Goal: Complete application form

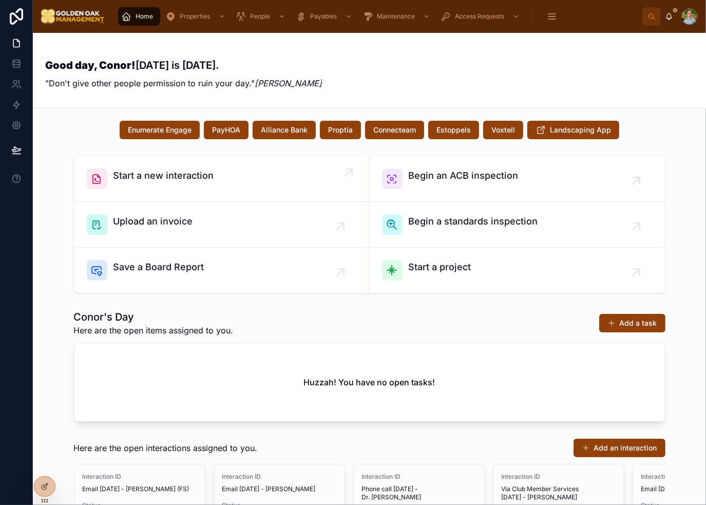
click at [237, 176] on div "Start a new interaction" at bounding box center [222, 178] width 270 height 21
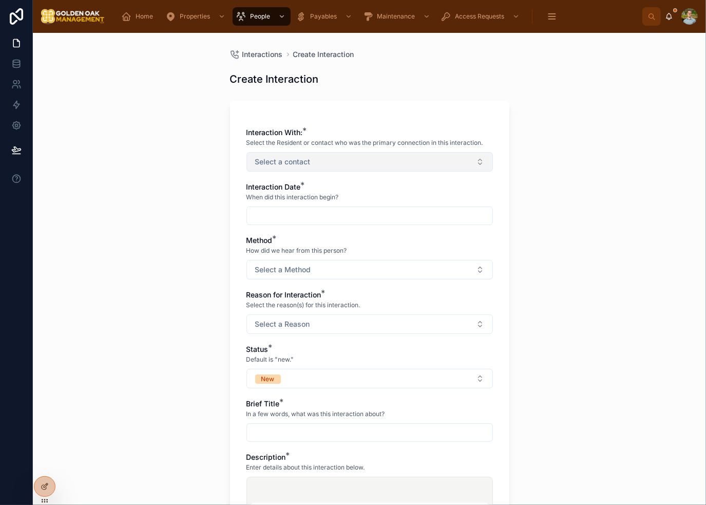
click at [358, 168] on button "Select a contact" at bounding box center [370, 162] width 247 height 20
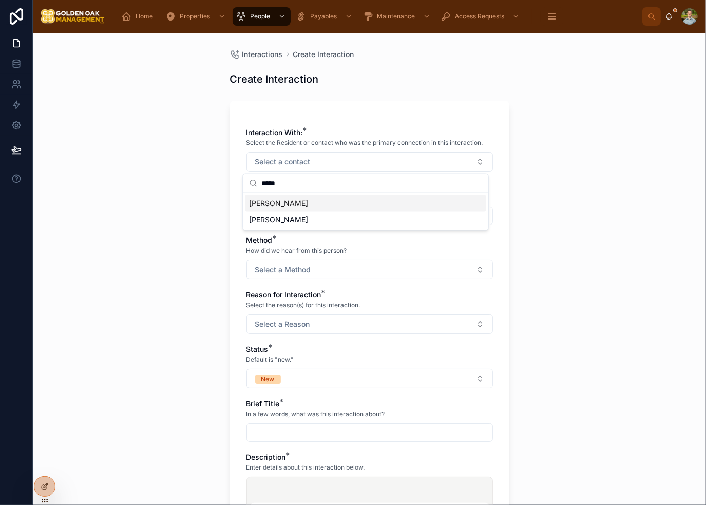
type input "*****"
click at [304, 215] on div "[PERSON_NAME]" at bounding box center [365, 220] width 241 height 16
click at [601, 211] on div "Interactions Create Interaction Create Interaction Interaction With: * Select t…" at bounding box center [369, 269] width 673 height 472
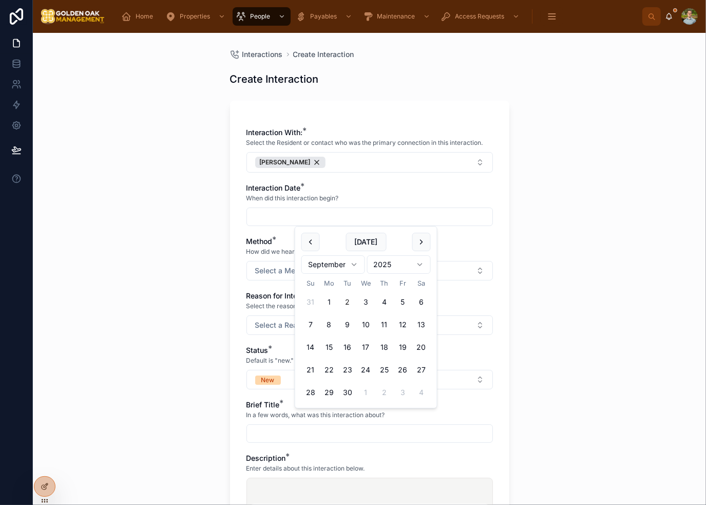
click at [338, 218] on input "text" at bounding box center [369, 217] width 245 height 14
click at [309, 234] on button at bounding box center [310, 242] width 18 height 18
click at [388, 388] on button "28" at bounding box center [384, 392] width 18 height 18
type input "*********"
click at [548, 232] on div "Interactions Create Interaction Create Interaction Interaction With: * Select t…" at bounding box center [369, 269] width 673 height 472
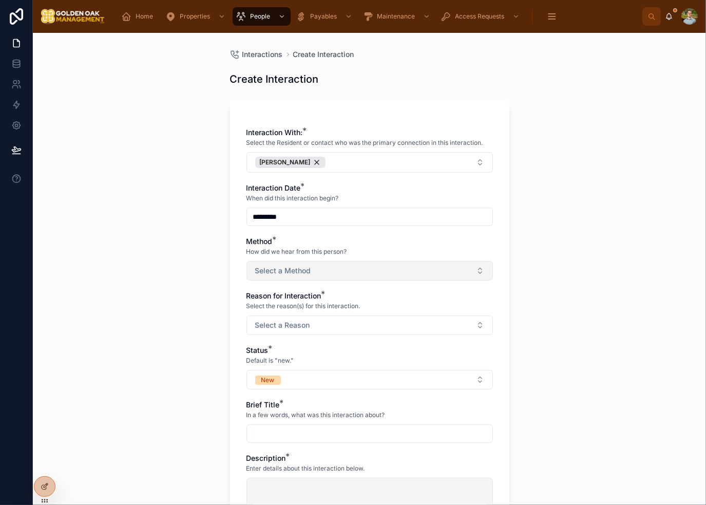
click at [370, 266] on button "Select a Method" at bounding box center [370, 271] width 247 height 20
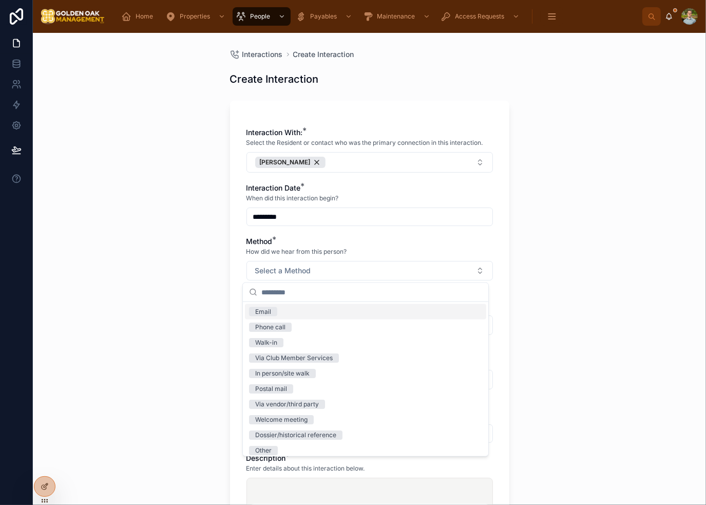
click at [349, 315] on div "Email" at bounding box center [365, 311] width 241 height 15
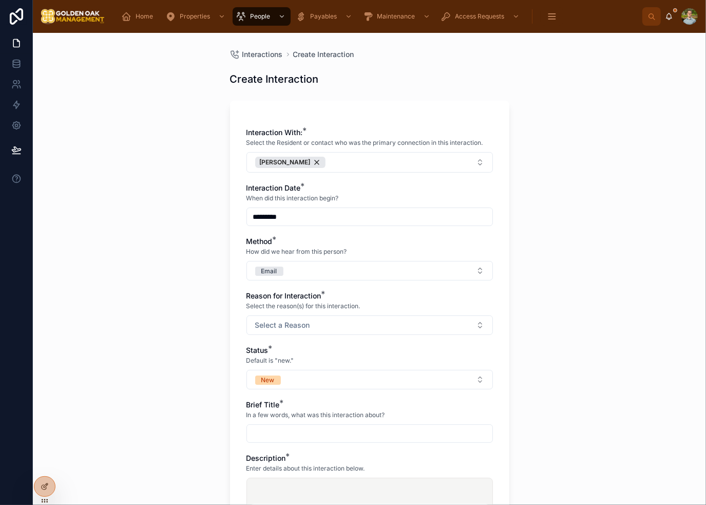
click at [526, 294] on div "Interactions Create Interaction Create Interaction Interaction With: * Select t…" at bounding box center [369, 269] width 673 height 472
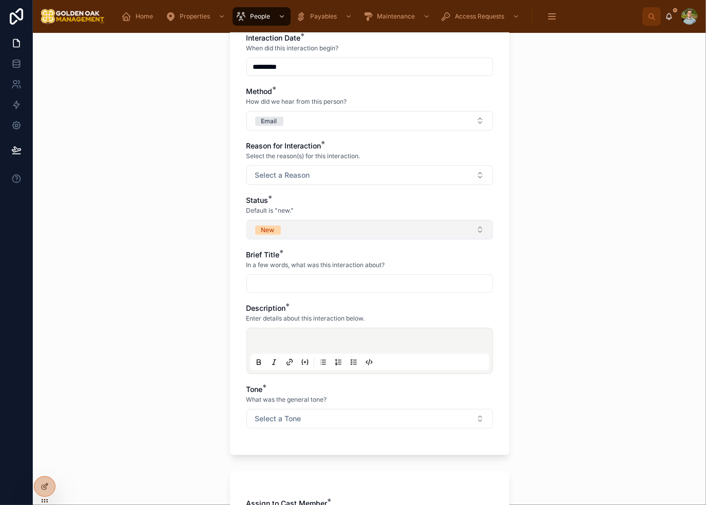
scroll to position [154, 0]
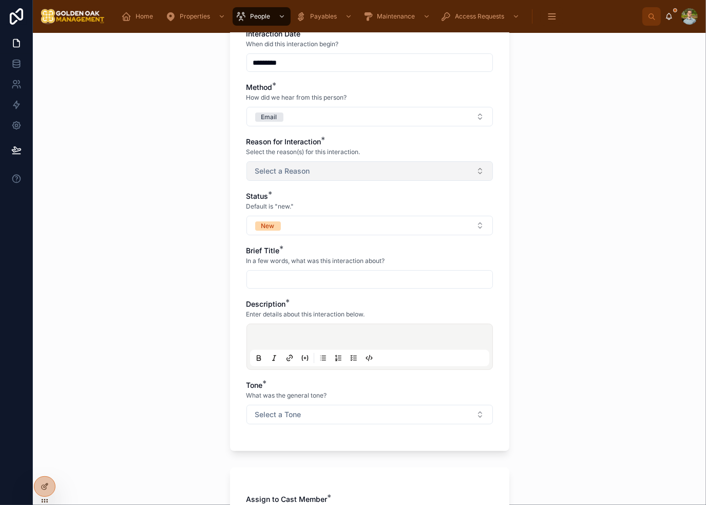
click at [352, 173] on button "Select a Reason" at bounding box center [370, 171] width 247 height 20
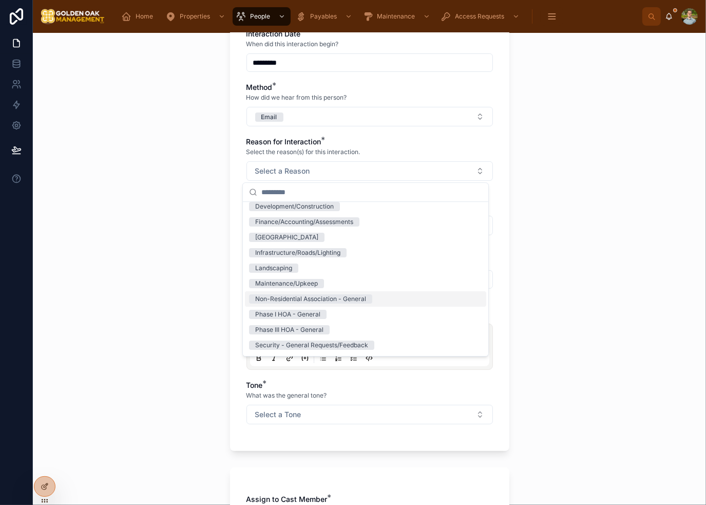
scroll to position [103, 0]
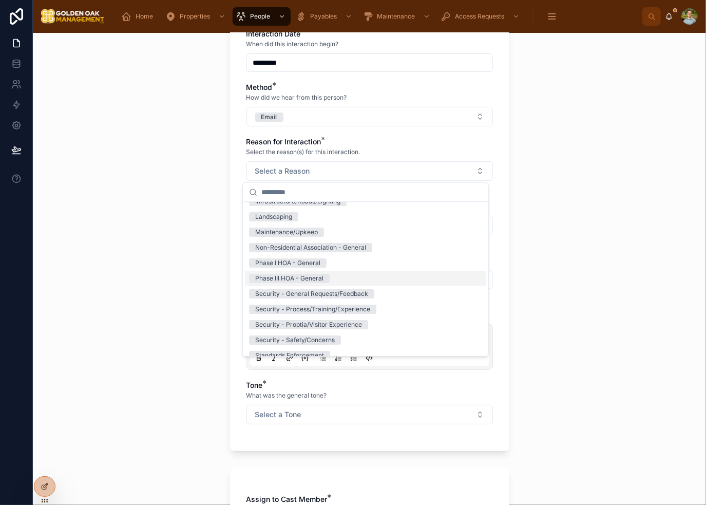
click at [336, 280] on div "Phase III HOA - General" at bounding box center [365, 278] width 241 height 15
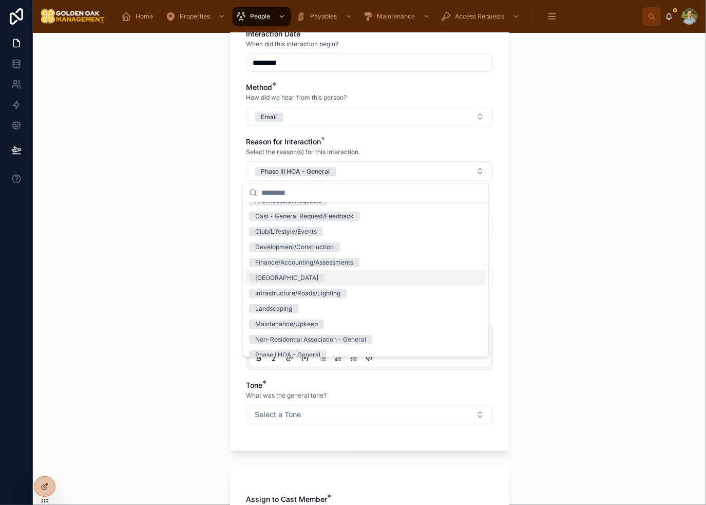
scroll to position [4, 0]
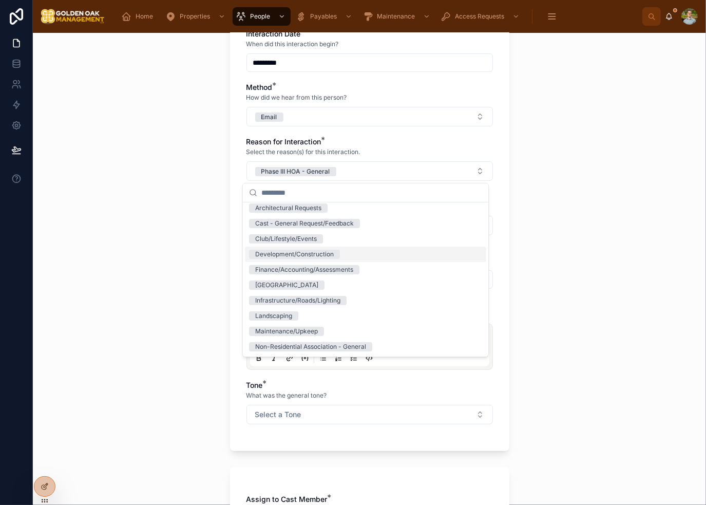
click at [335, 250] on span "Development/Construction" at bounding box center [294, 254] width 91 height 9
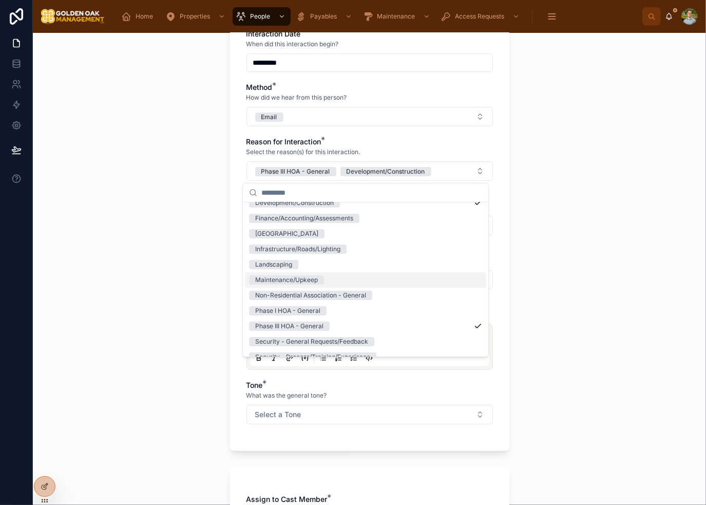
click at [338, 281] on div "Maintenance/Upkeep" at bounding box center [365, 279] width 241 height 15
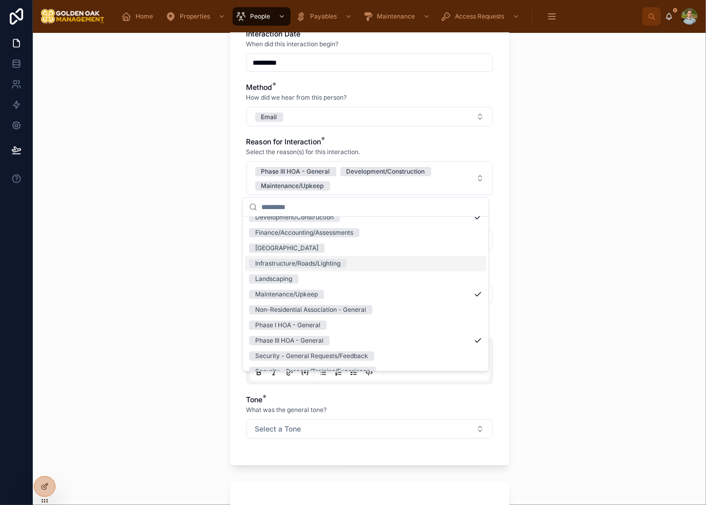
click at [608, 248] on div "Interactions Create Interaction Create Interaction Interaction With: * Select t…" at bounding box center [369, 269] width 673 height 472
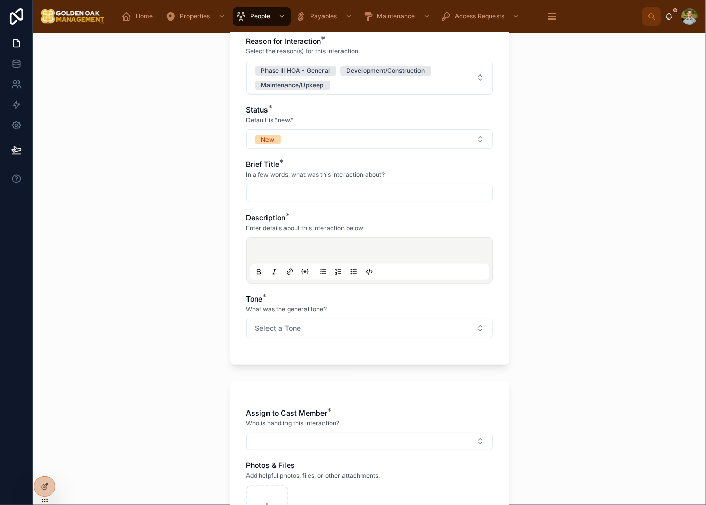
scroll to position [257, 0]
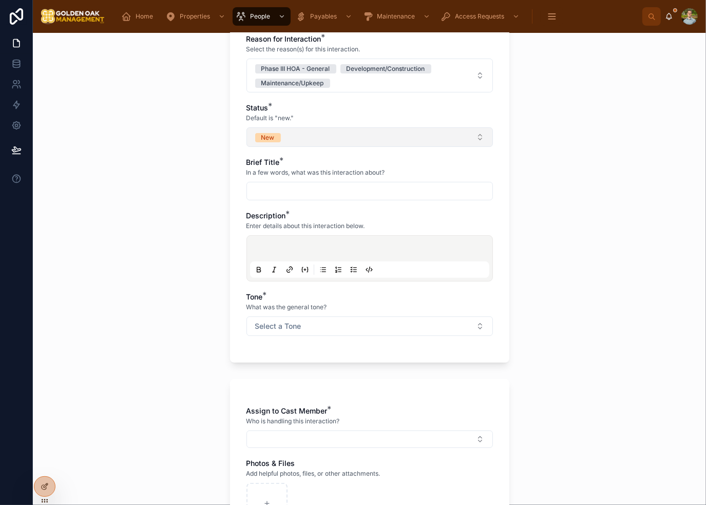
click at [322, 141] on button "New" at bounding box center [370, 137] width 247 height 20
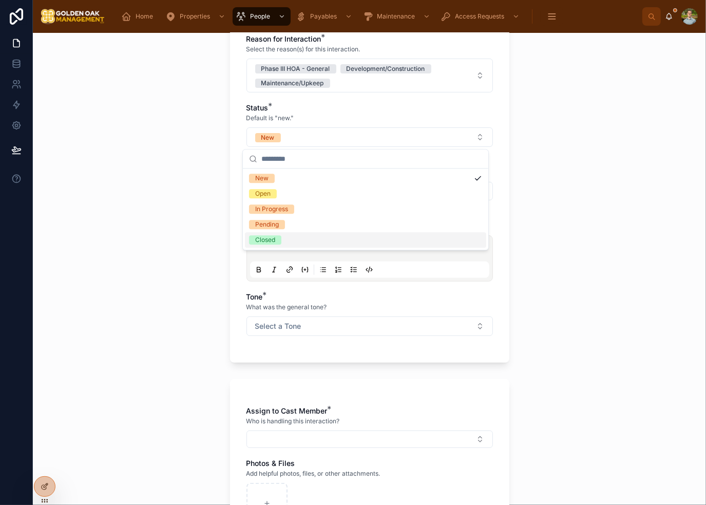
click at [294, 236] on div "Closed" at bounding box center [365, 239] width 241 height 15
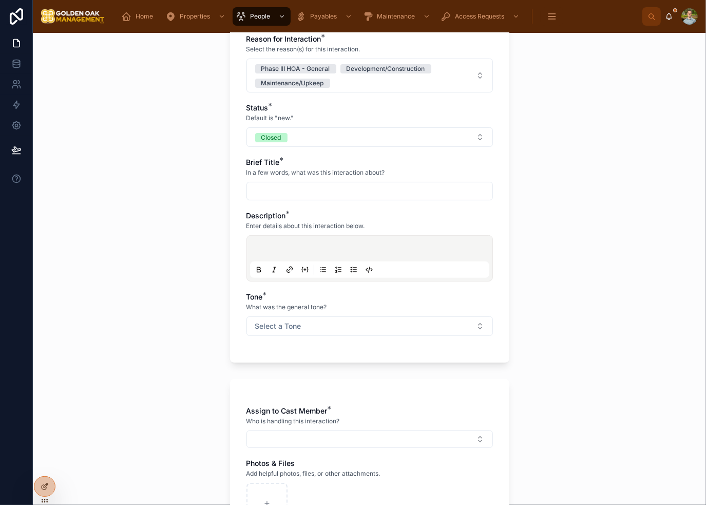
click at [303, 198] on input "text" at bounding box center [369, 191] width 245 height 14
type input "**********"
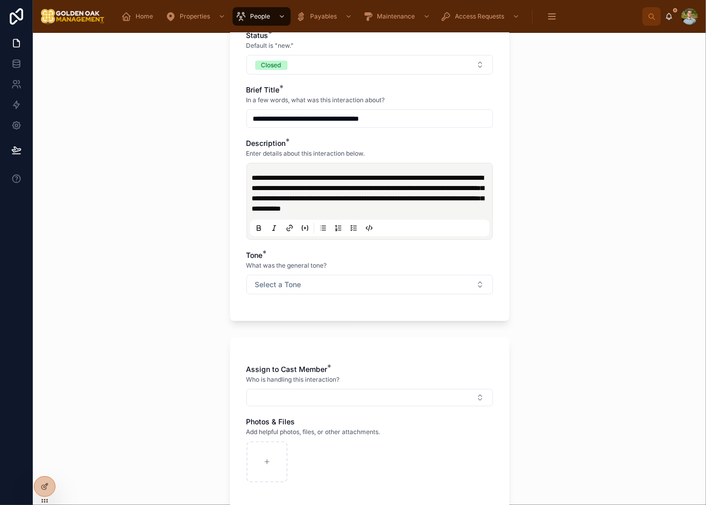
scroll to position [359, 0]
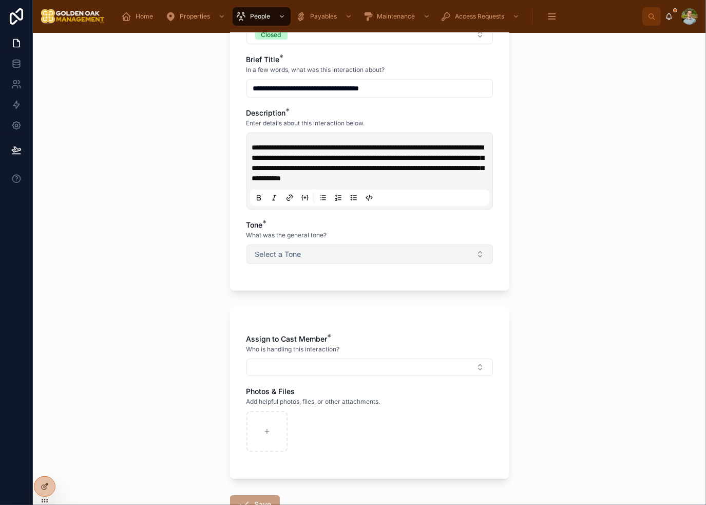
click at [401, 264] on button "Select a Tone" at bounding box center [370, 254] width 247 height 20
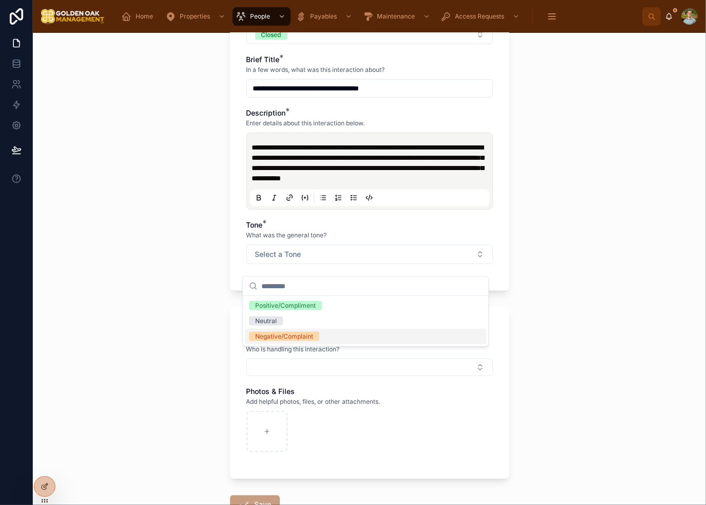
click at [379, 333] on div "Negative/Complaint" at bounding box center [365, 336] width 241 height 15
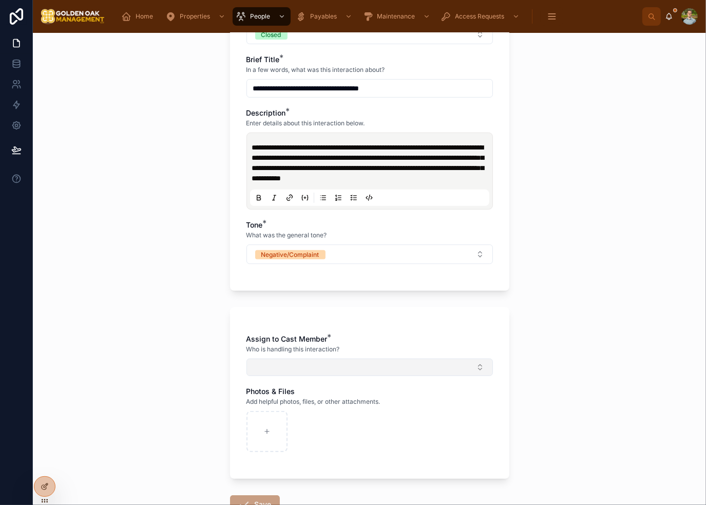
click at [371, 374] on button "Select Button" at bounding box center [370, 366] width 247 height 17
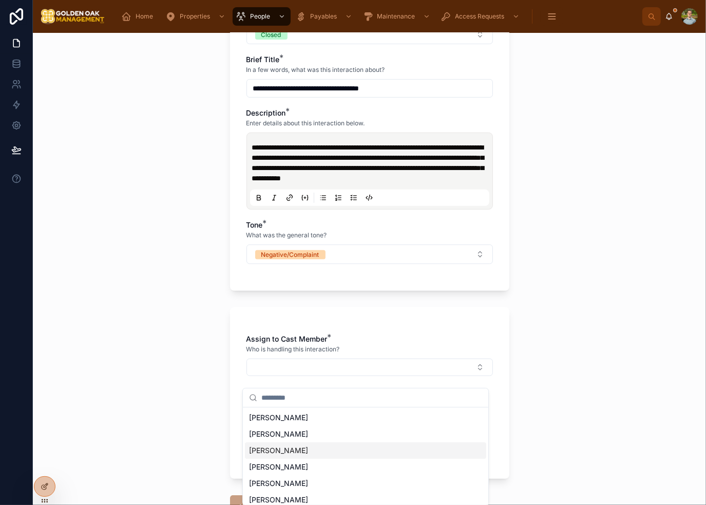
click at [306, 452] on div "[PERSON_NAME]" at bounding box center [365, 450] width 241 height 16
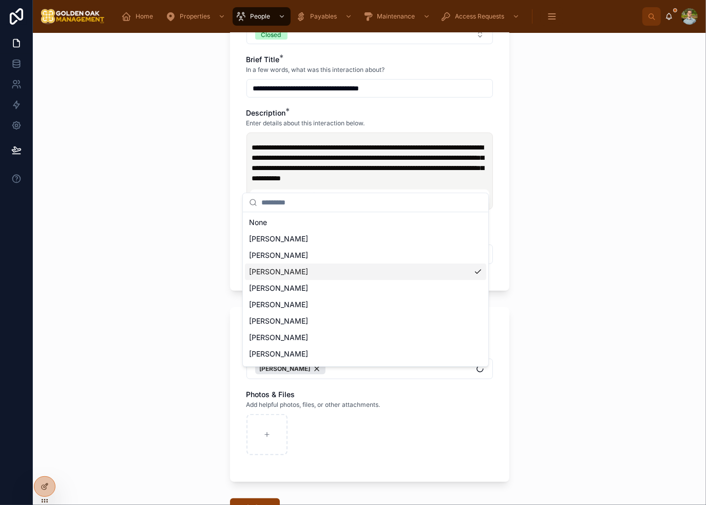
click at [548, 386] on div "**********" at bounding box center [369, 269] width 673 height 472
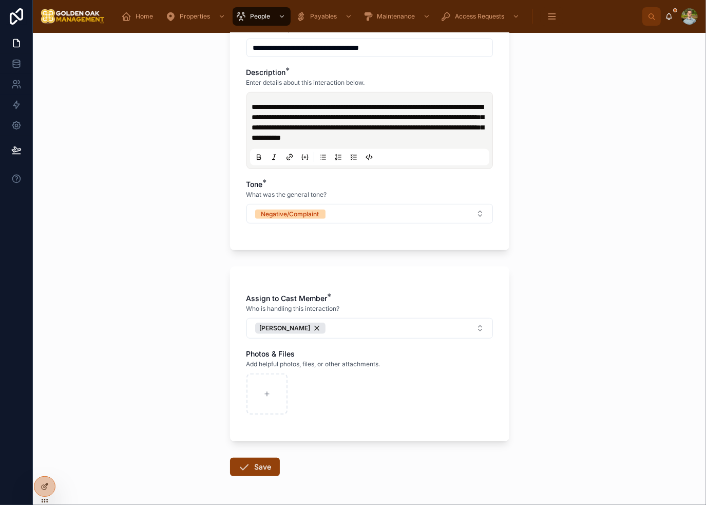
scroll to position [447, 0]
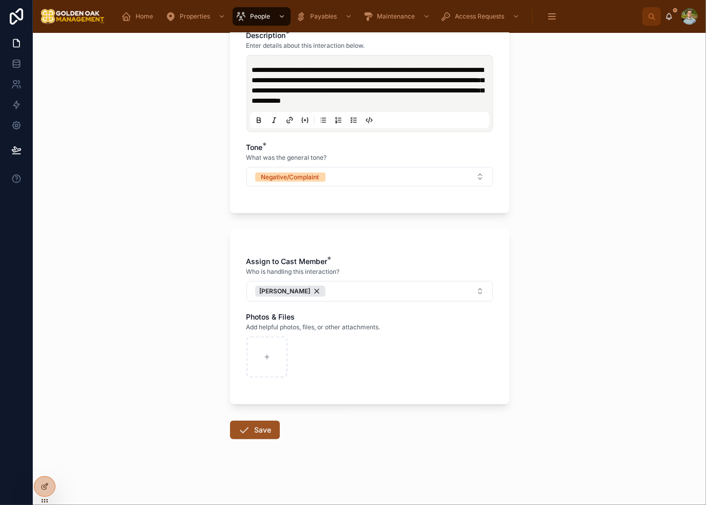
click at [253, 433] on button "Save" at bounding box center [255, 430] width 50 height 18
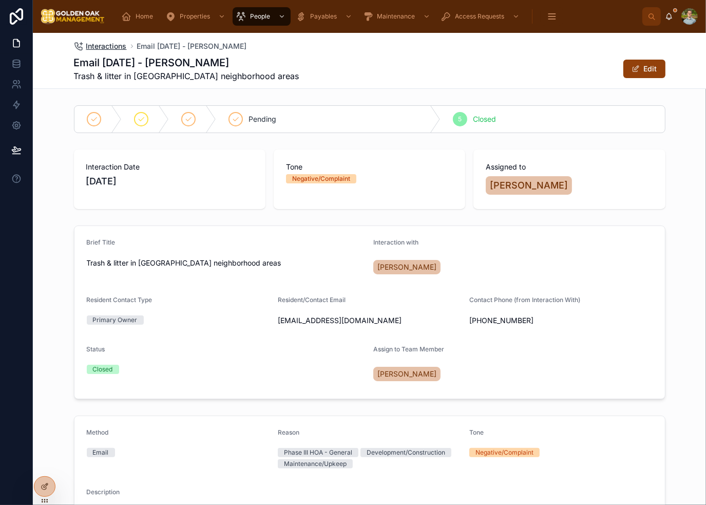
click at [92, 46] on span "Interactions" at bounding box center [106, 46] width 41 height 10
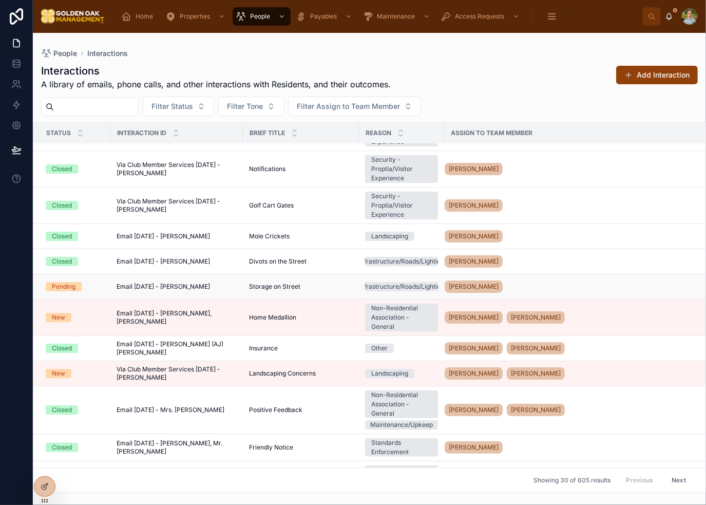
scroll to position [308, 0]
